Goal: Find specific page/section: Find specific page/section

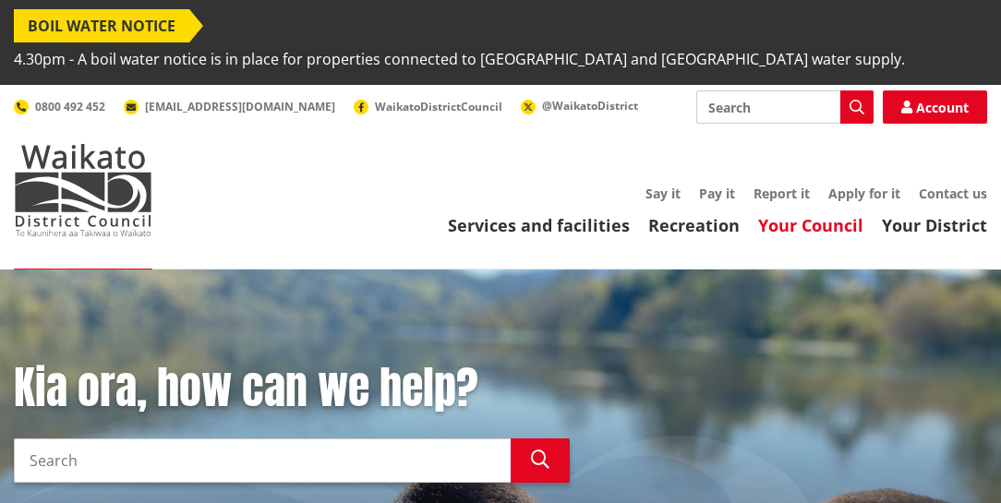
click at [802, 214] on link "Your Council" at bounding box center [810, 225] width 105 height 22
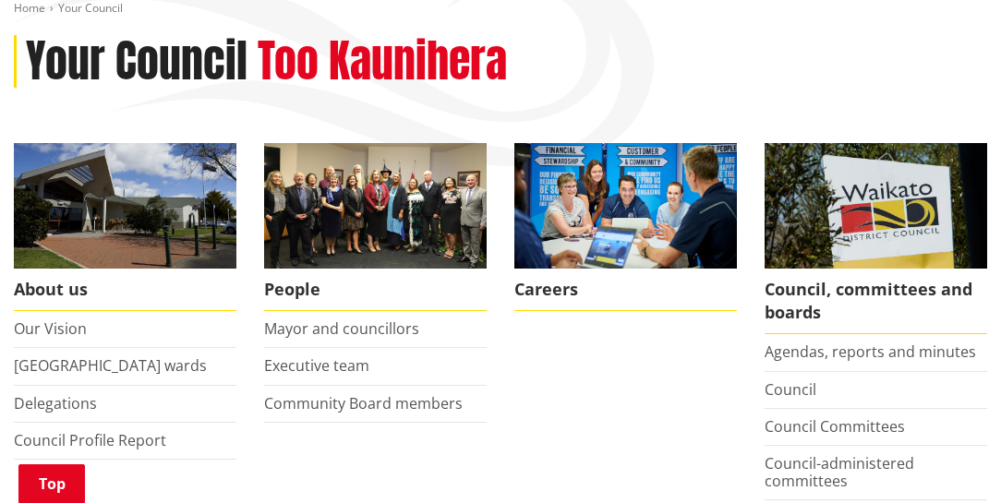
scroll to position [316, 0]
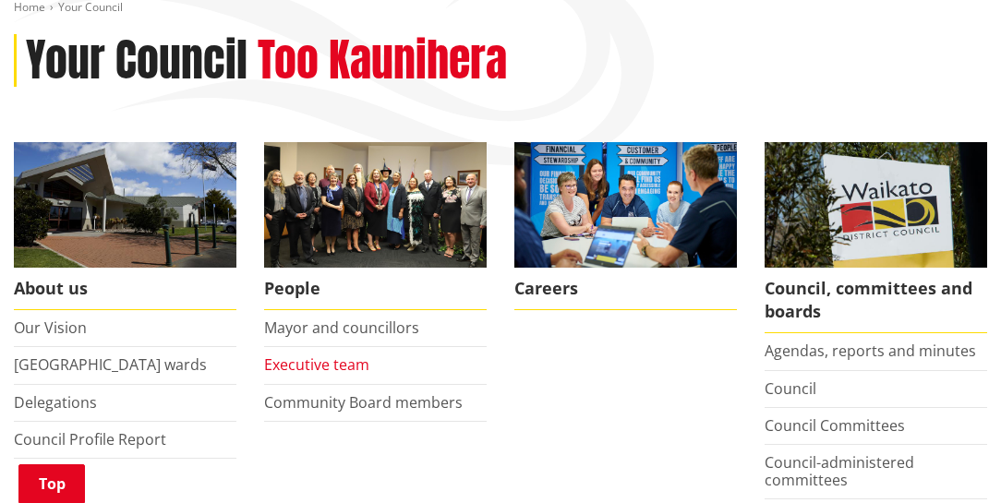
click at [349, 355] on link "Executive team" at bounding box center [316, 365] width 105 height 20
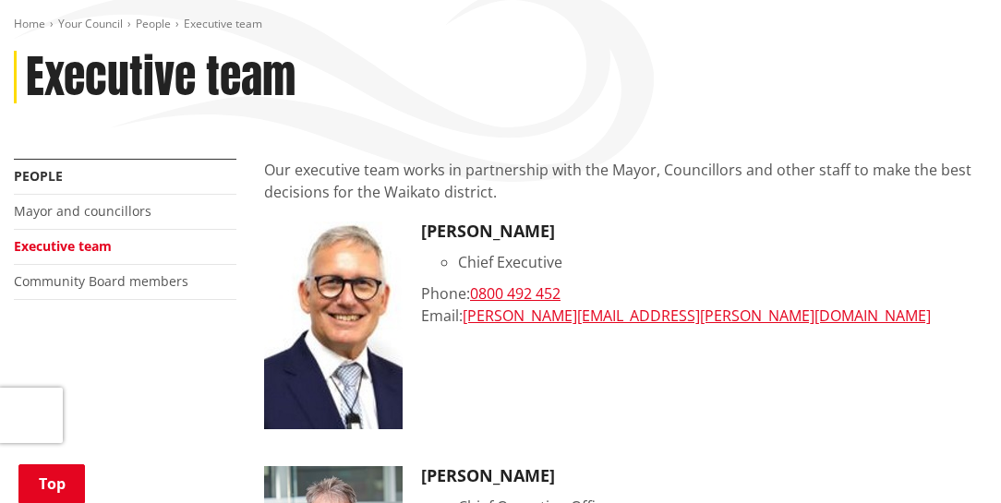
scroll to position [316, 0]
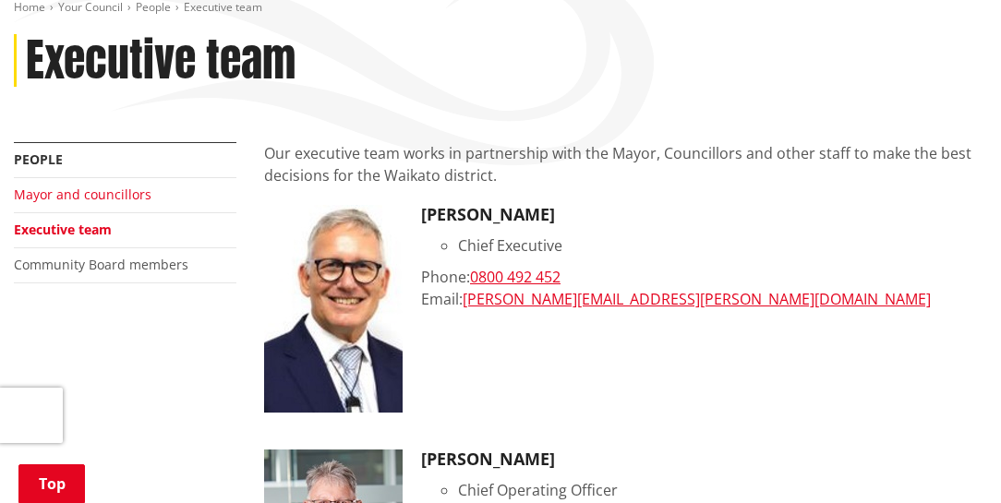
click at [118, 186] on link "Mayor and councillors" at bounding box center [83, 195] width 138 height 18
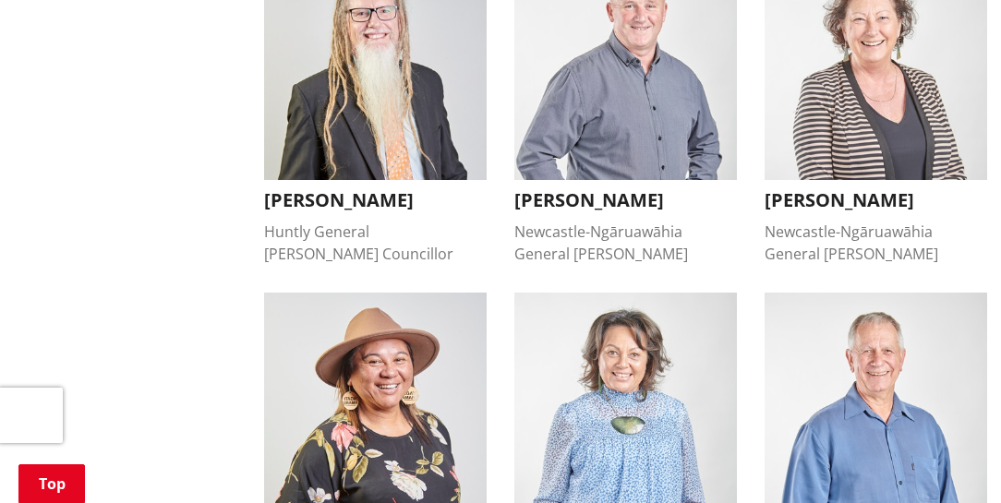
scroll to position [1054, 0]
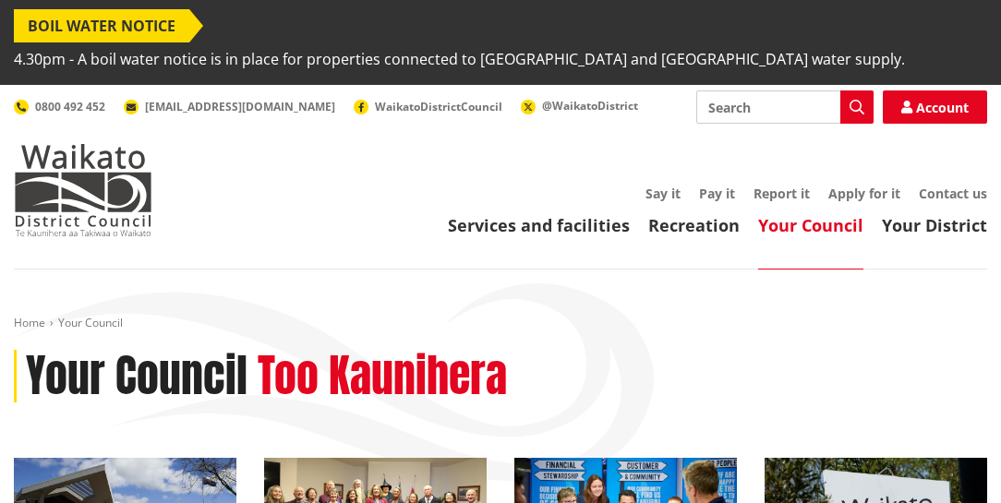
scroll to position [316, 0]
